Goal: Transaction & Acquisition: Obtain resource

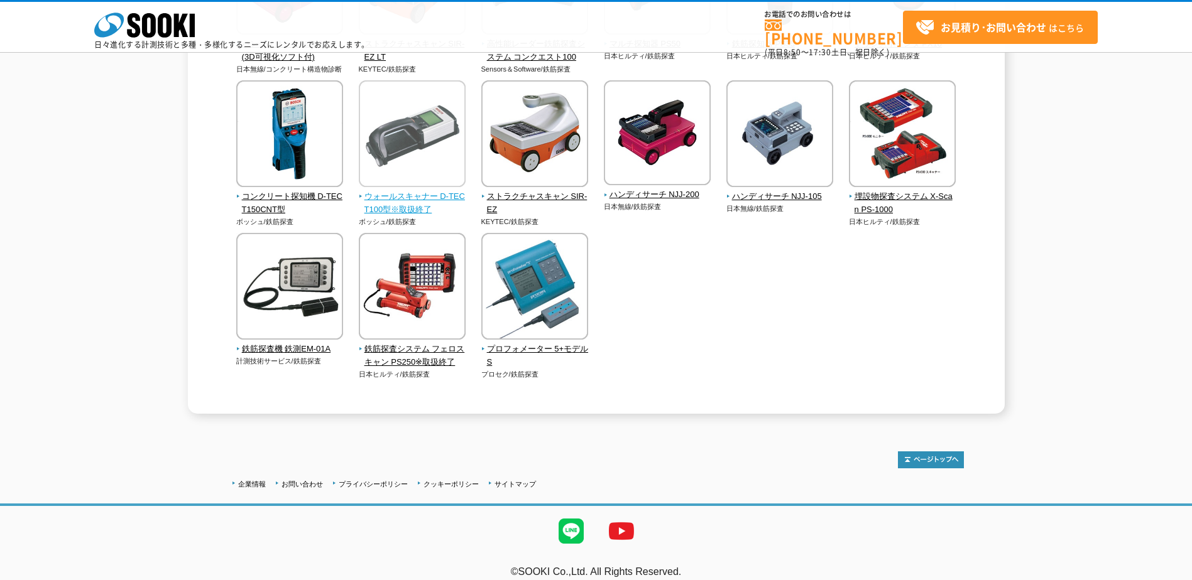
scroll to position [600, 0]
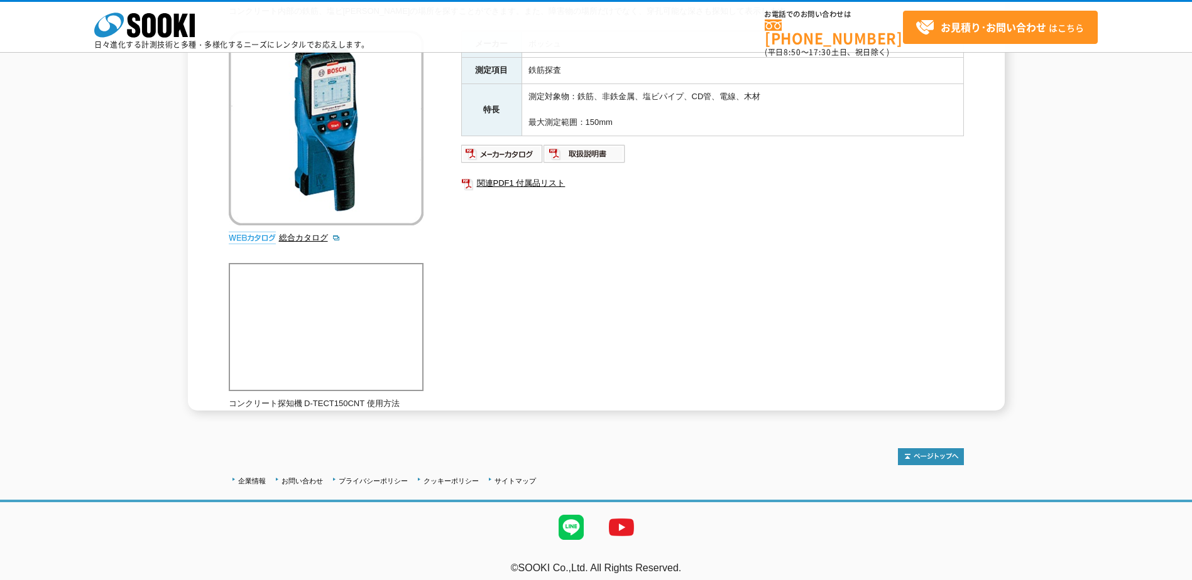
scroll to position [153, 0]
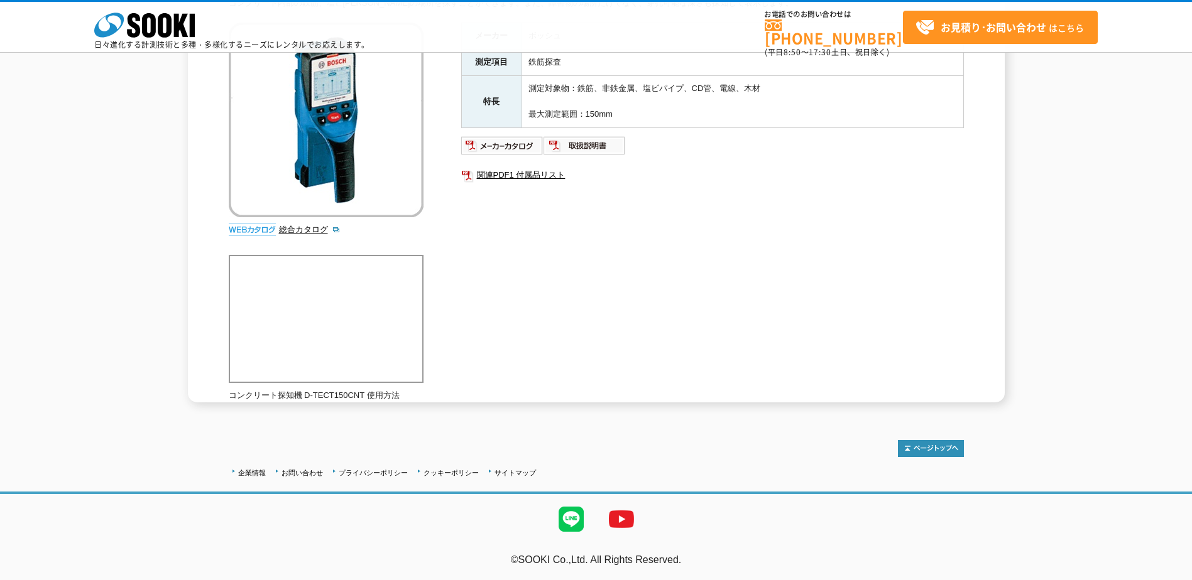
drag, startPoint x: 0, startPoint y: 0, endPoint x: 283, endPoint y: 160, distance: 324.6
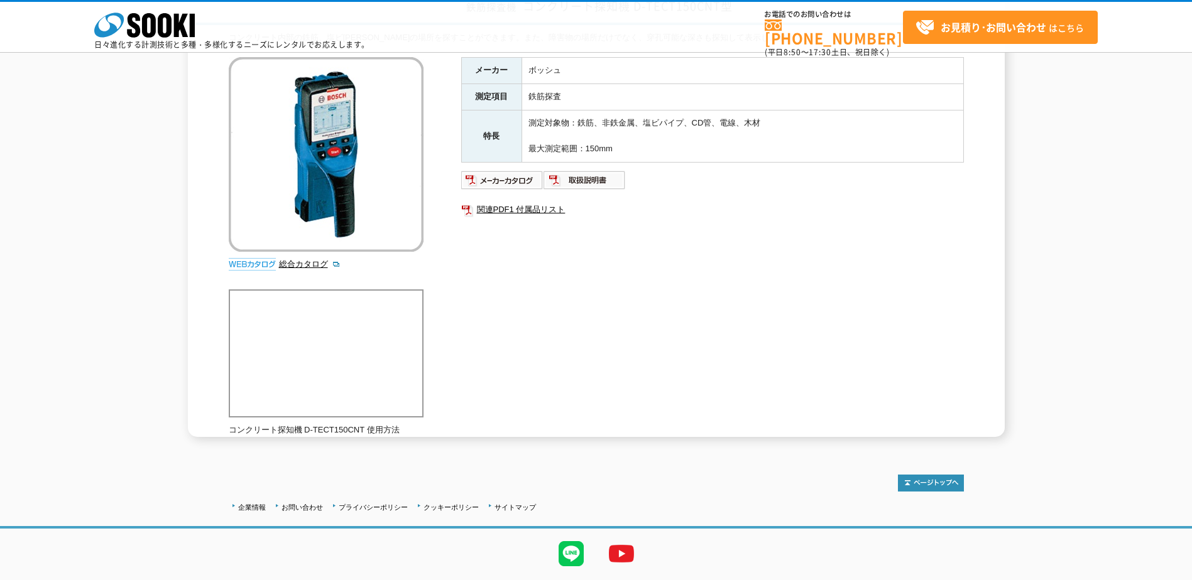
scroll to position [153, 0]
